Goal: Navigation & Orientation: Find specific page/section

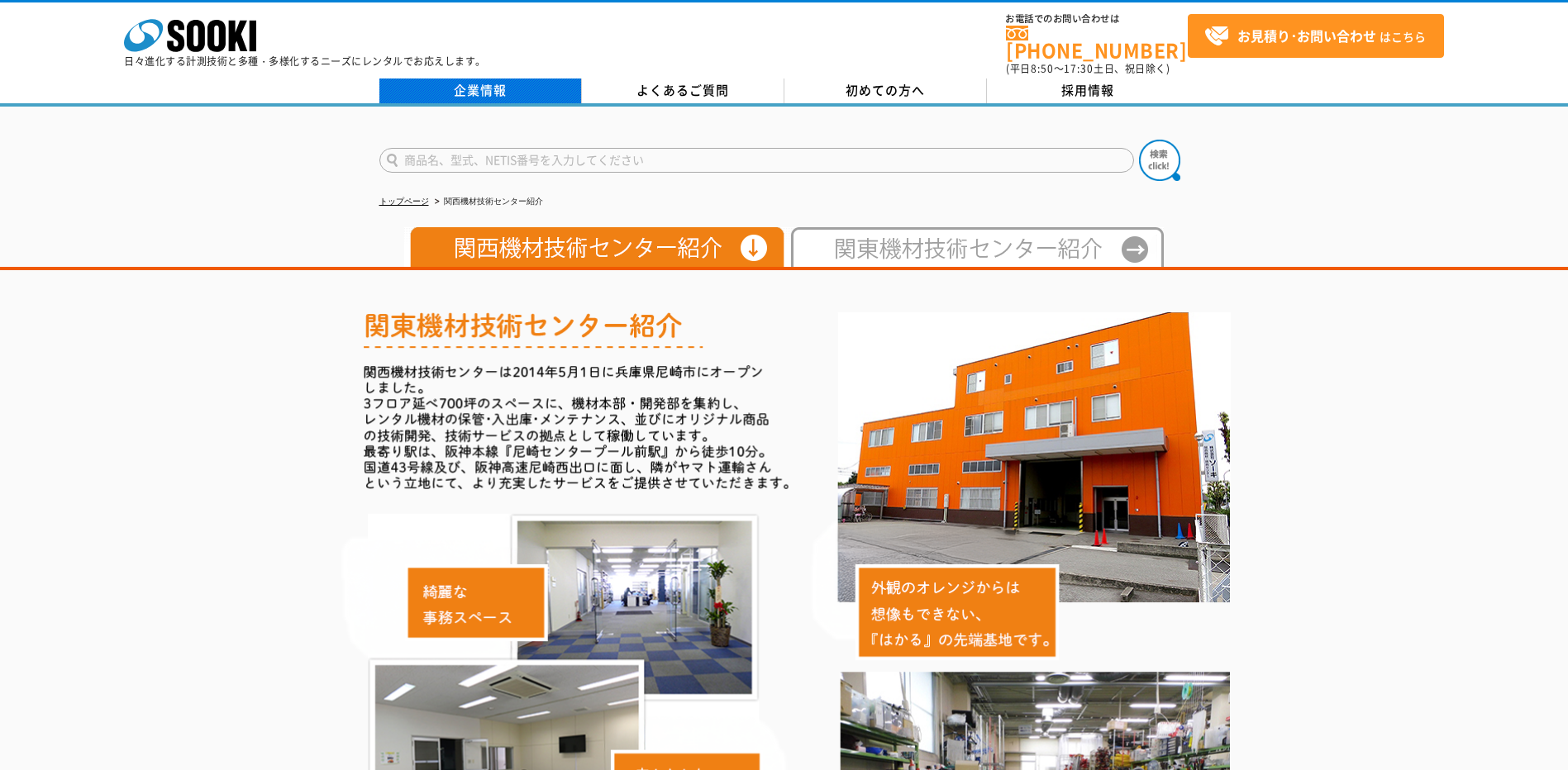
click at [474, 79] on link "企業情報" at bounding box center [480, 91] width 202 height 25
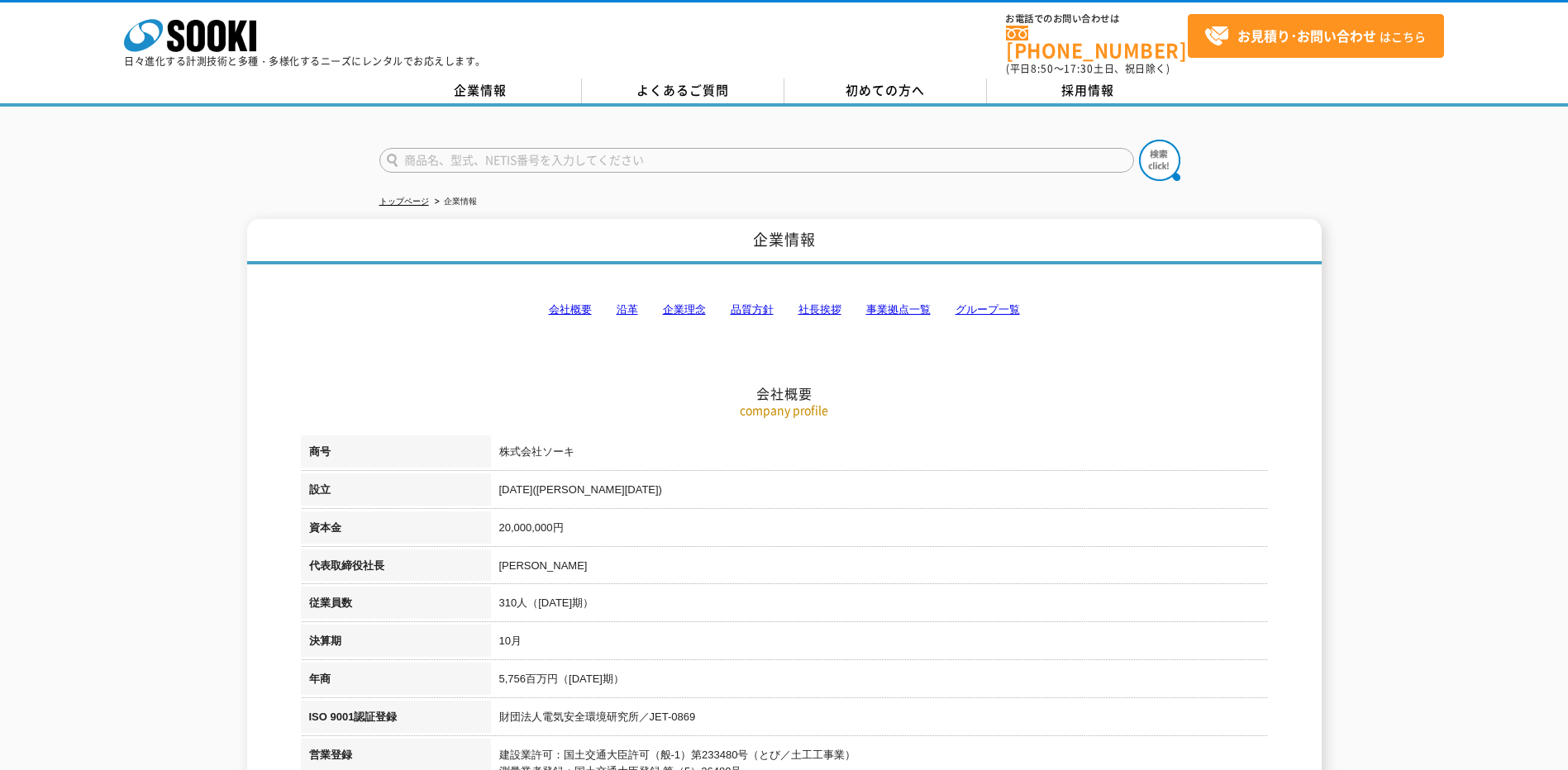
click at [887, 303] on link "事業拠点一覧" at bounding box center [898, 309] width 64 height 13
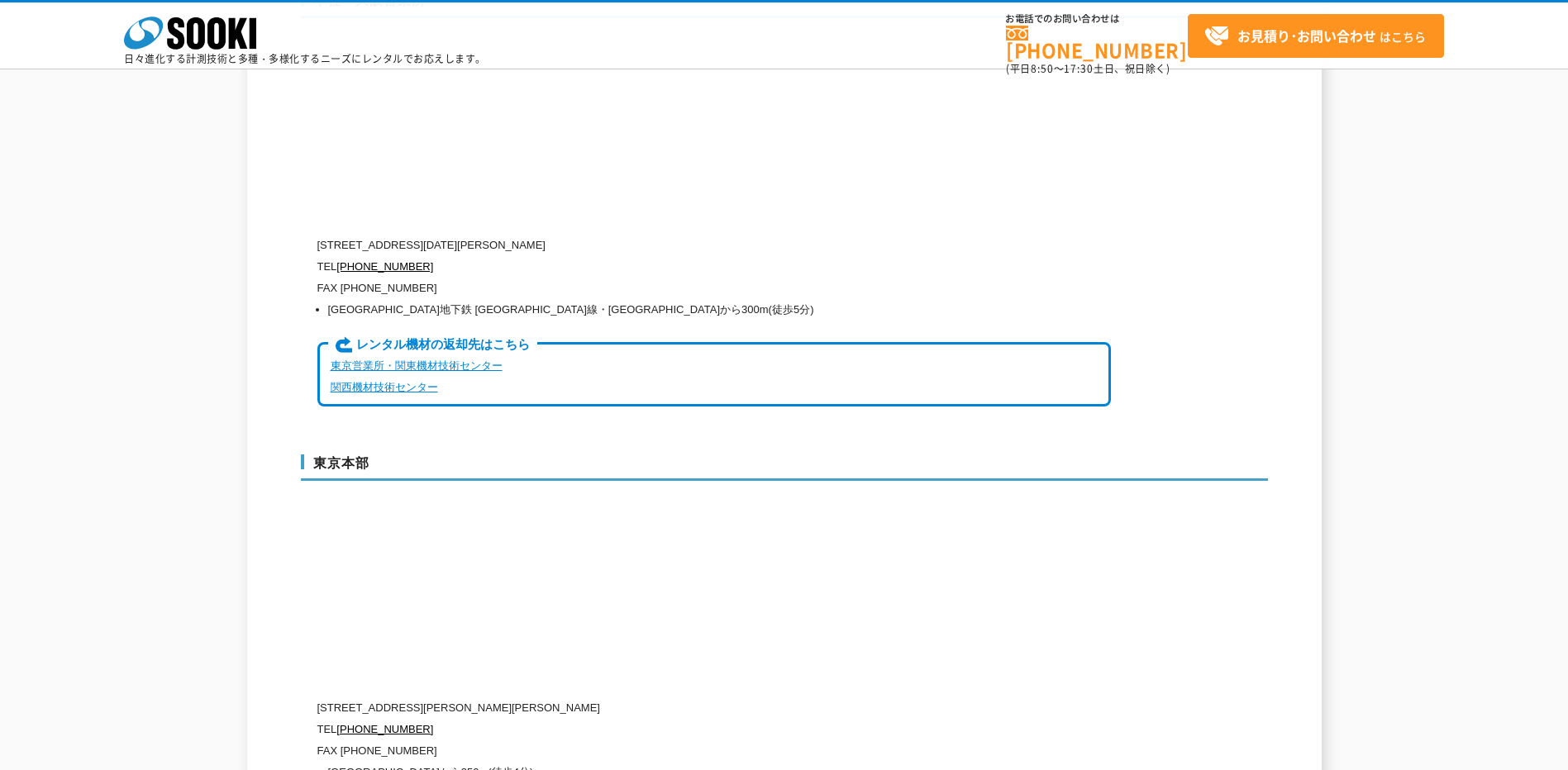
scroll to position [4063, 0]
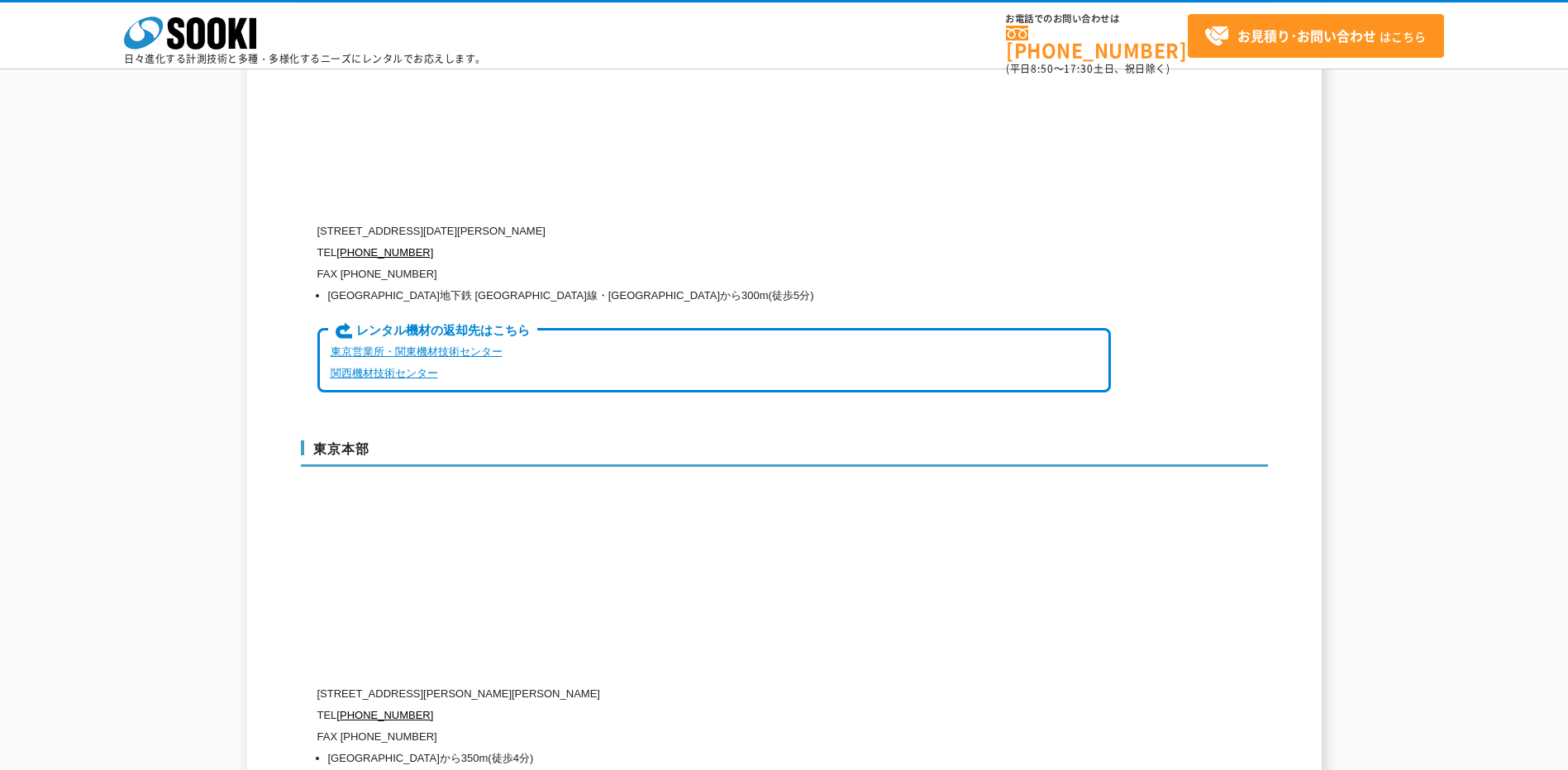
click at [413, 367] on link "関西機材技術センター" at bounding box center [384, 374] width 107 height 13
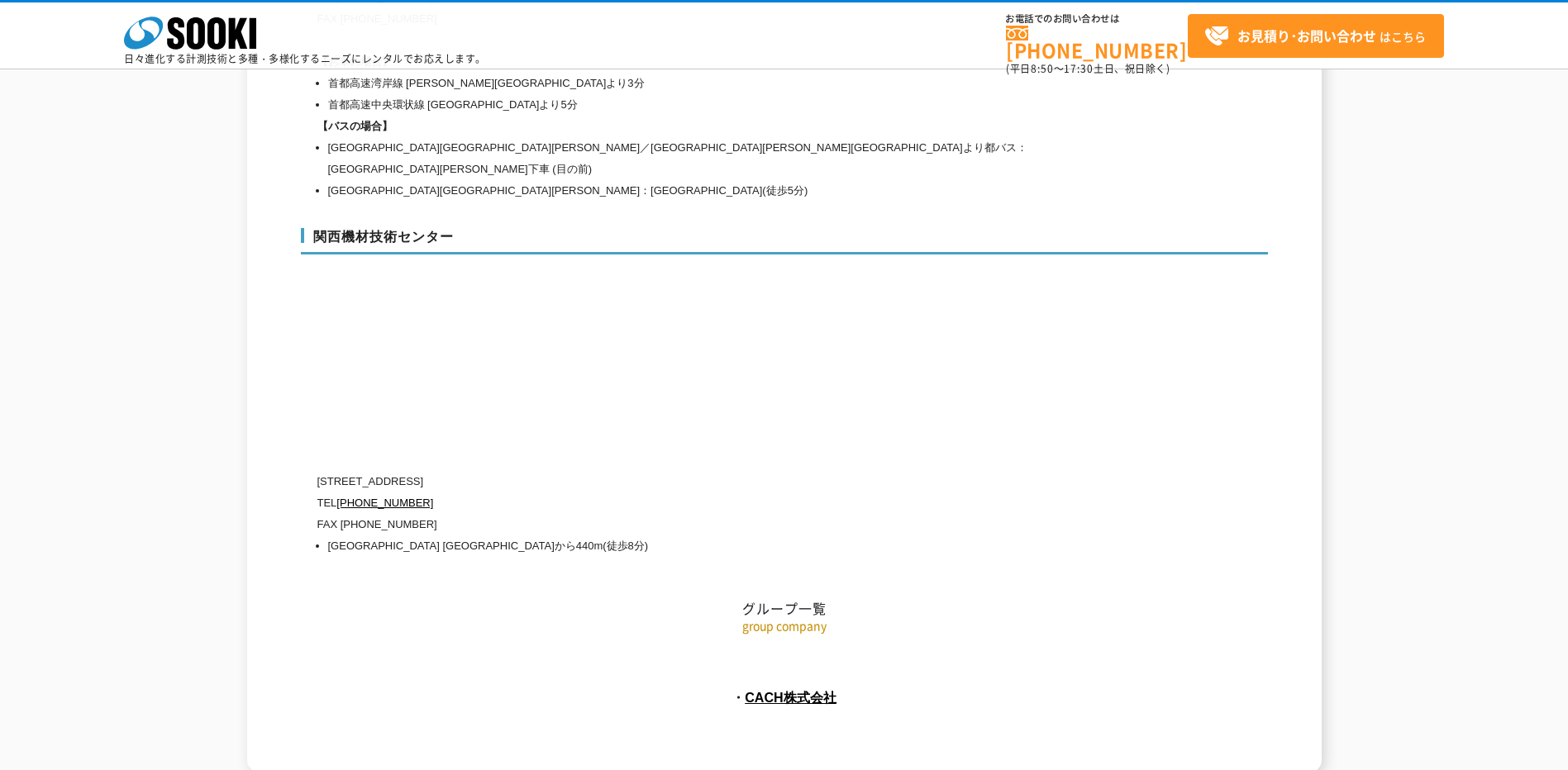
scroll to position [7410, 0]
